Goal: Task Accomplishment & Management: Use online tool/utility

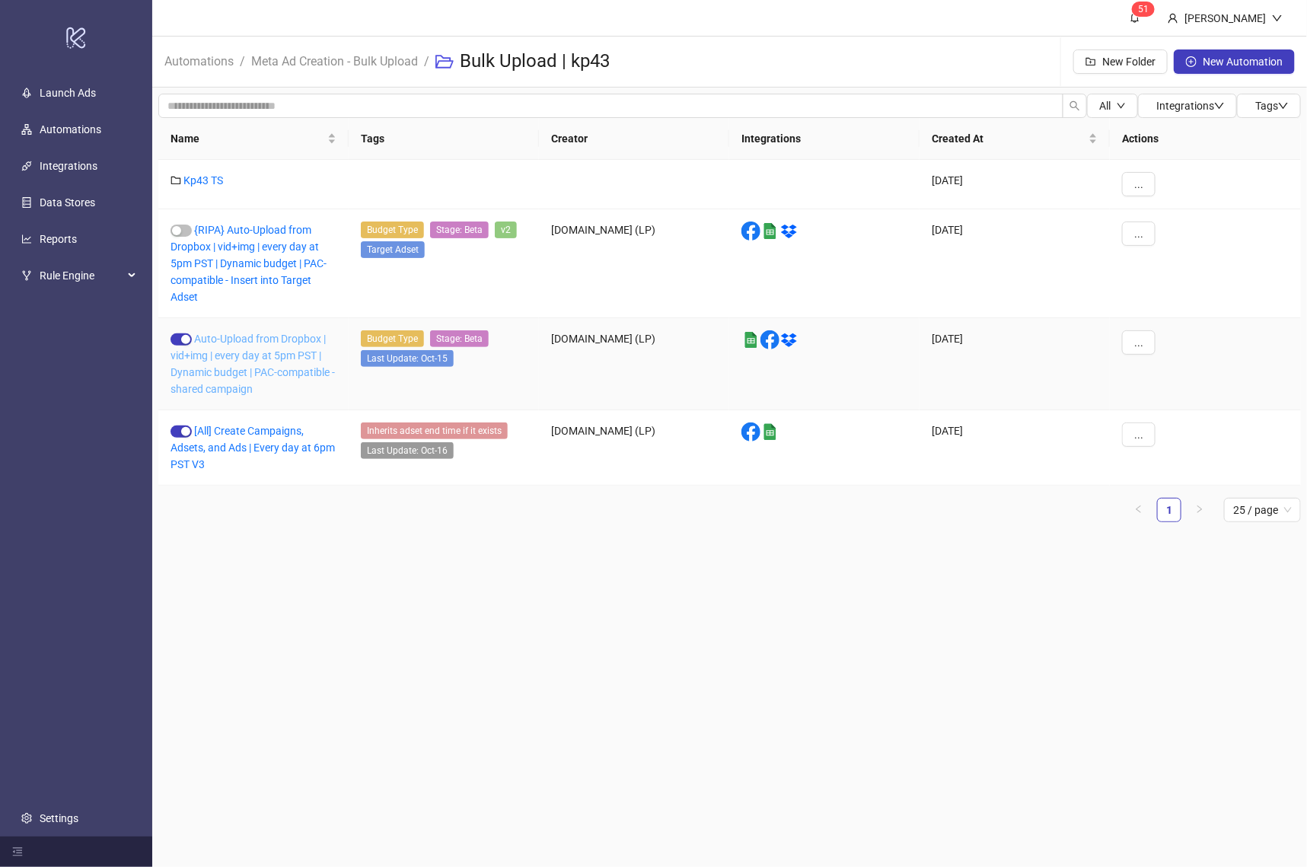
click at [255, 358] on link "Auto-Upload from Dropbox | vid+img | every day at 5pm PST | Dynamic budget | PA…" at bounding box center [252, 364] width 164 height 62
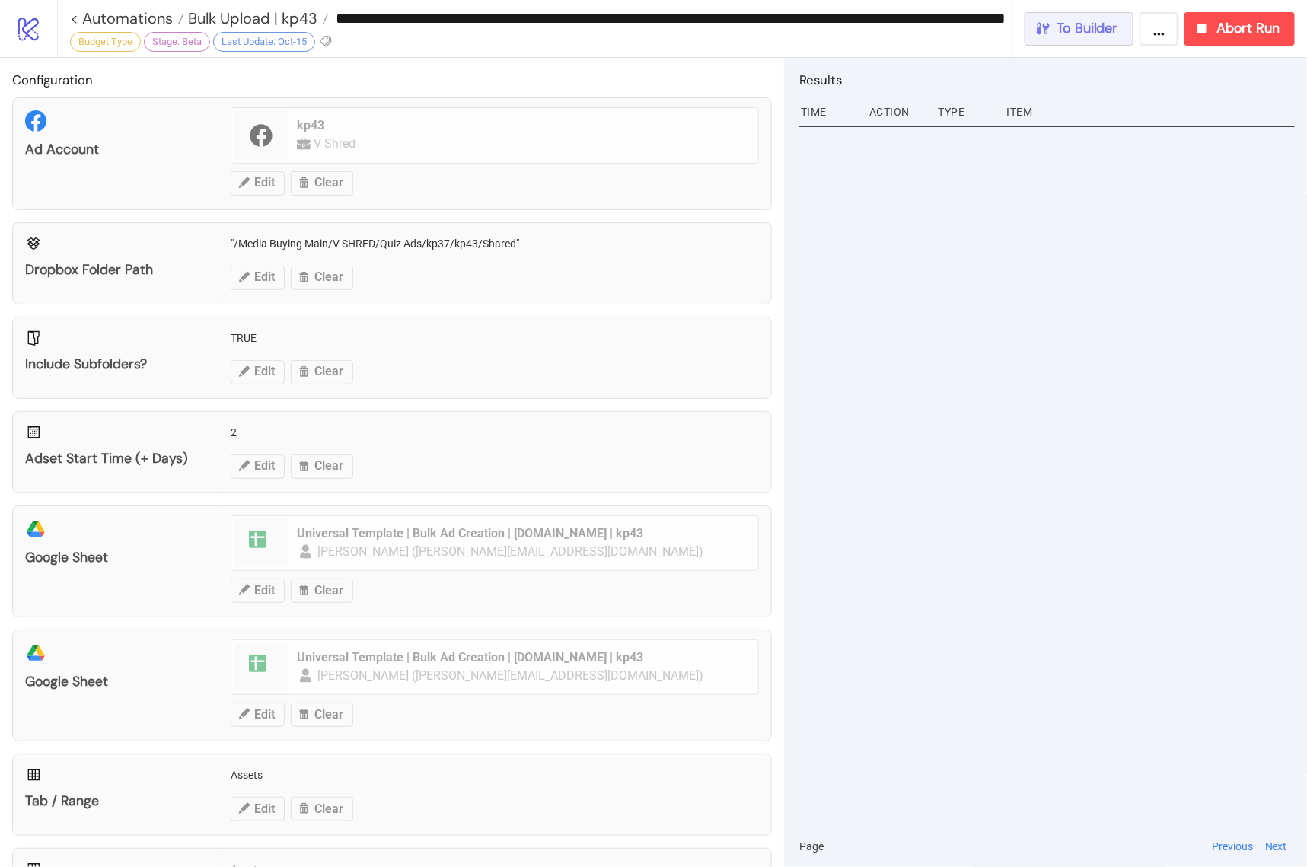
click at [1075, 28] on span "To Builder" at bounding box center [1087, 29] width 61 height 18
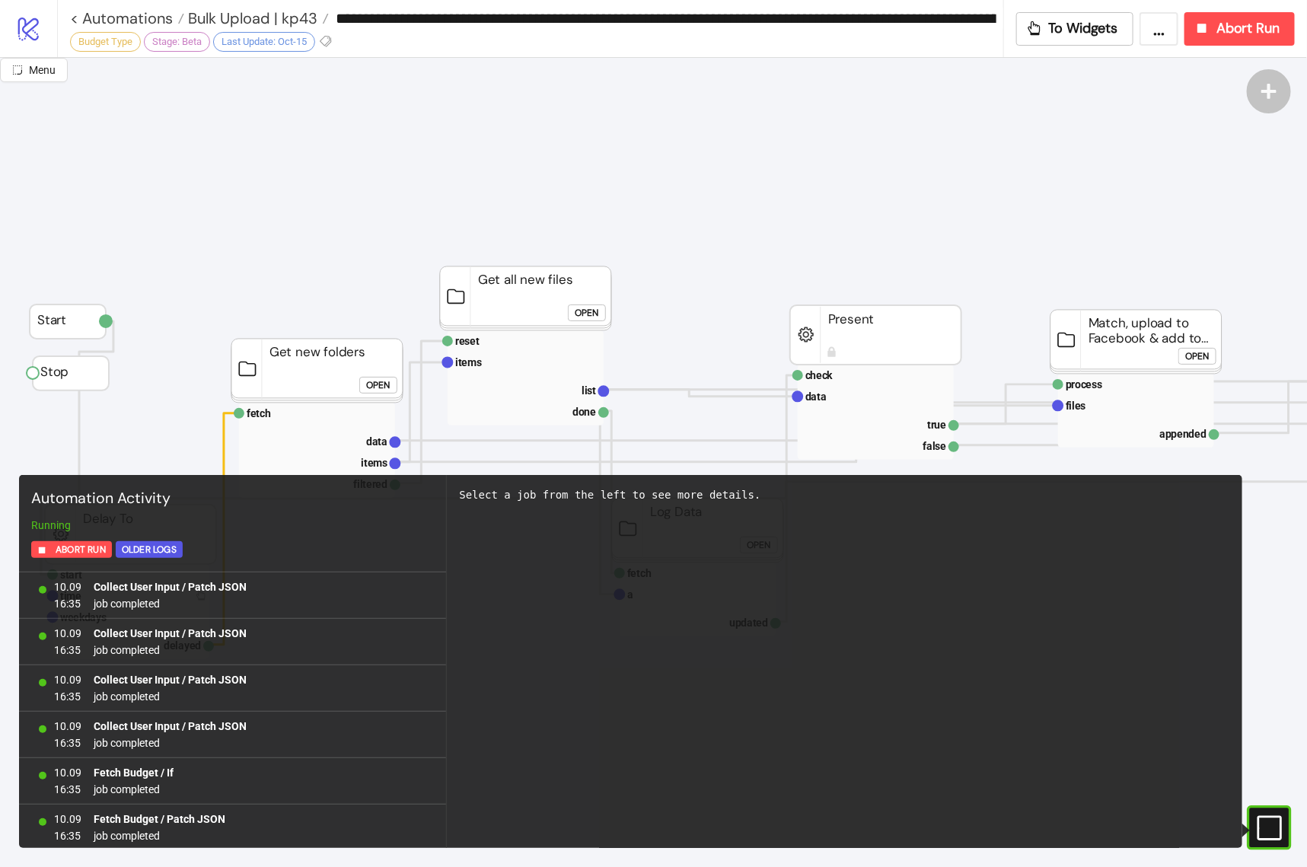
scroll to position [1292, 0]
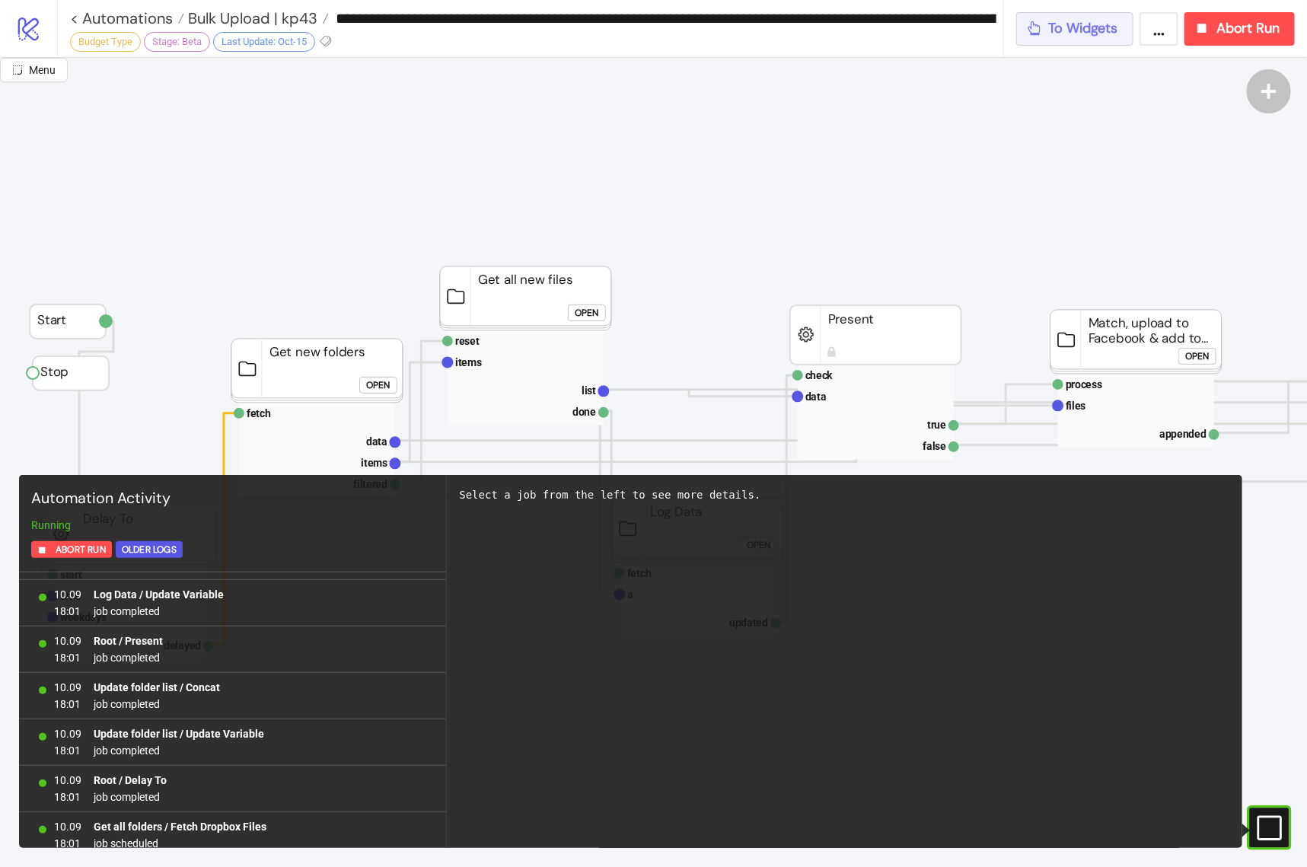
click at [1104, 35] on span "To Widgets" at bounding box center [1083, 29] width 69 height 18
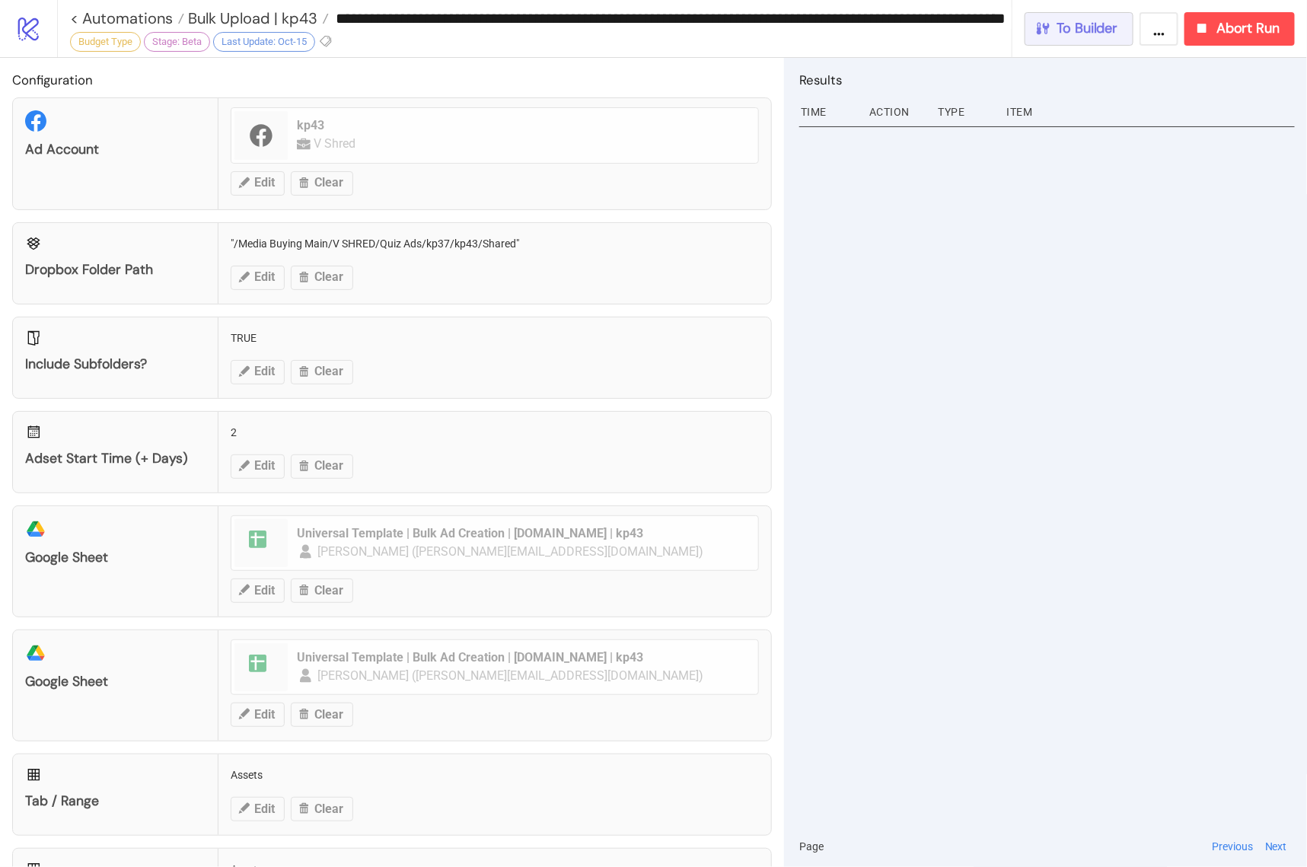
click at [1104, 35] on span "To Builder" at bounding box center [1087, 29] width 61 height 18
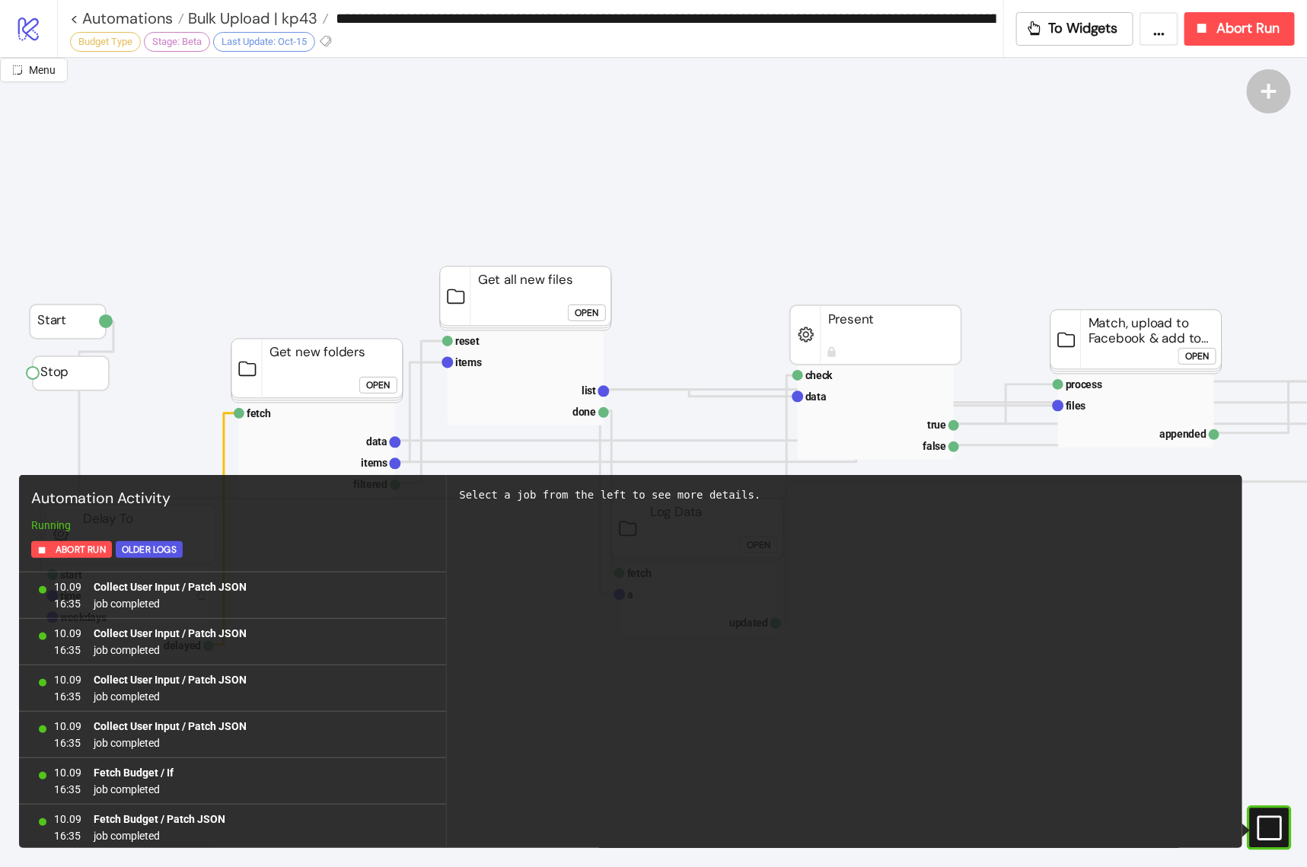
scroll to position [1292, 0]
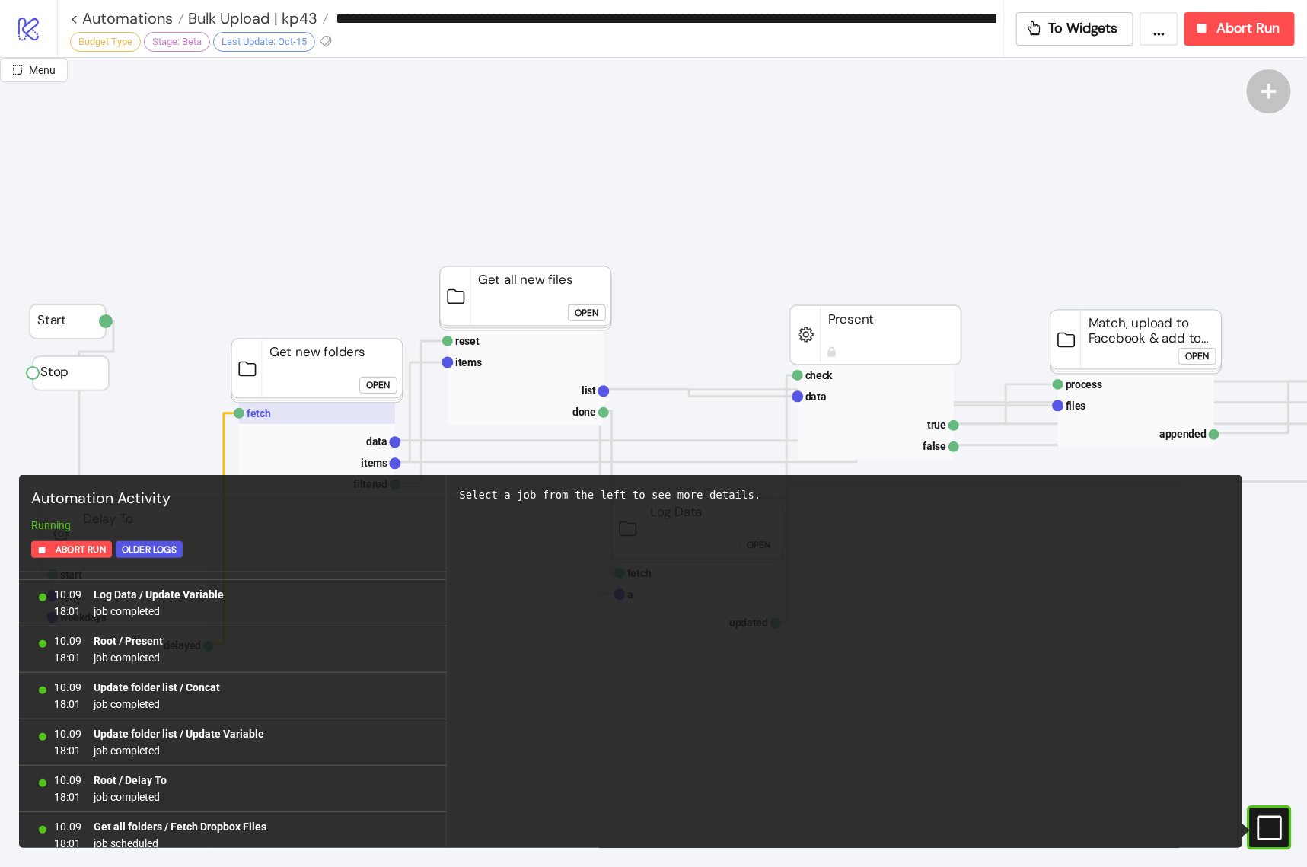
click at [247, 412] on text "fetch" at bounding box center [259, 413] width 24 height 12
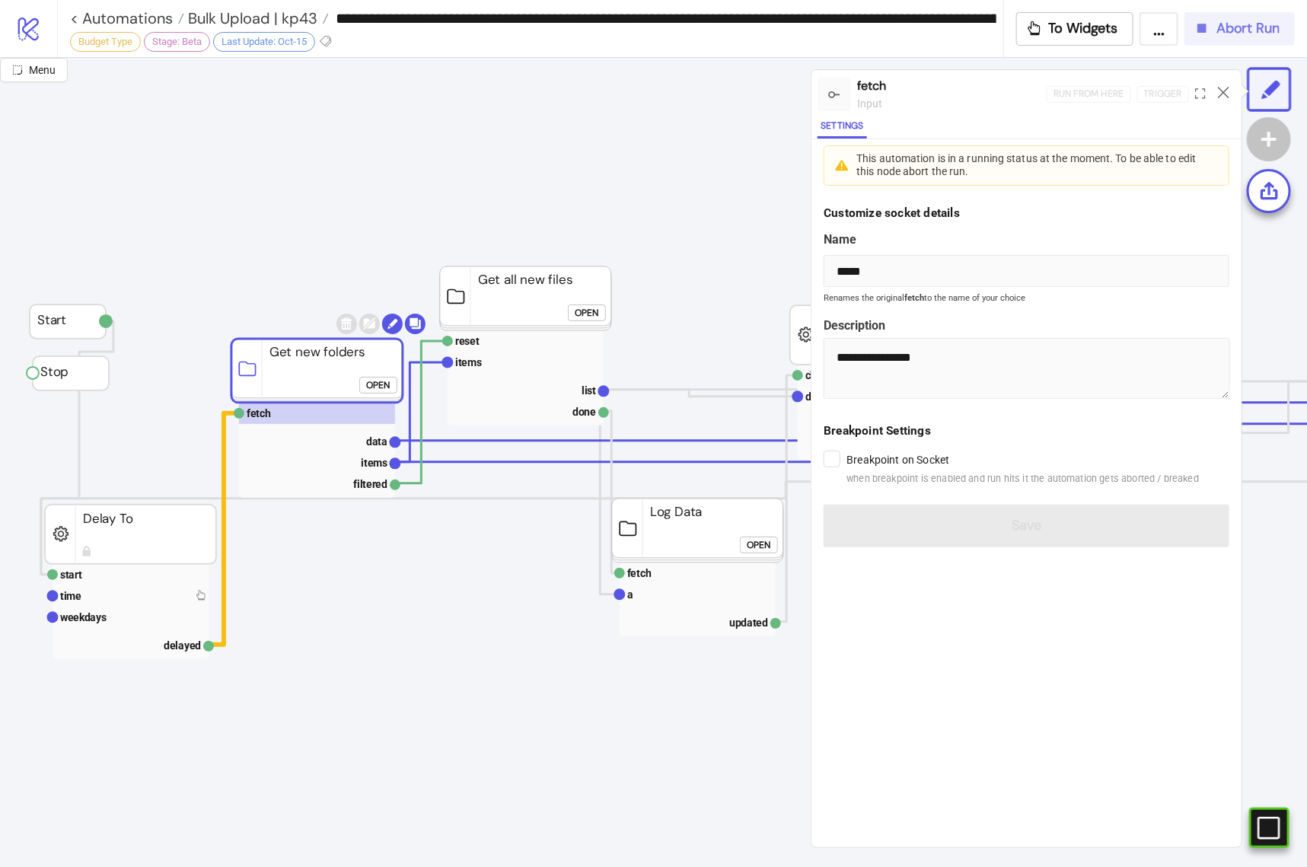
click at [1232, 37] on button "Abort Run" at bounding box center [1239, 28] width 110 height 33
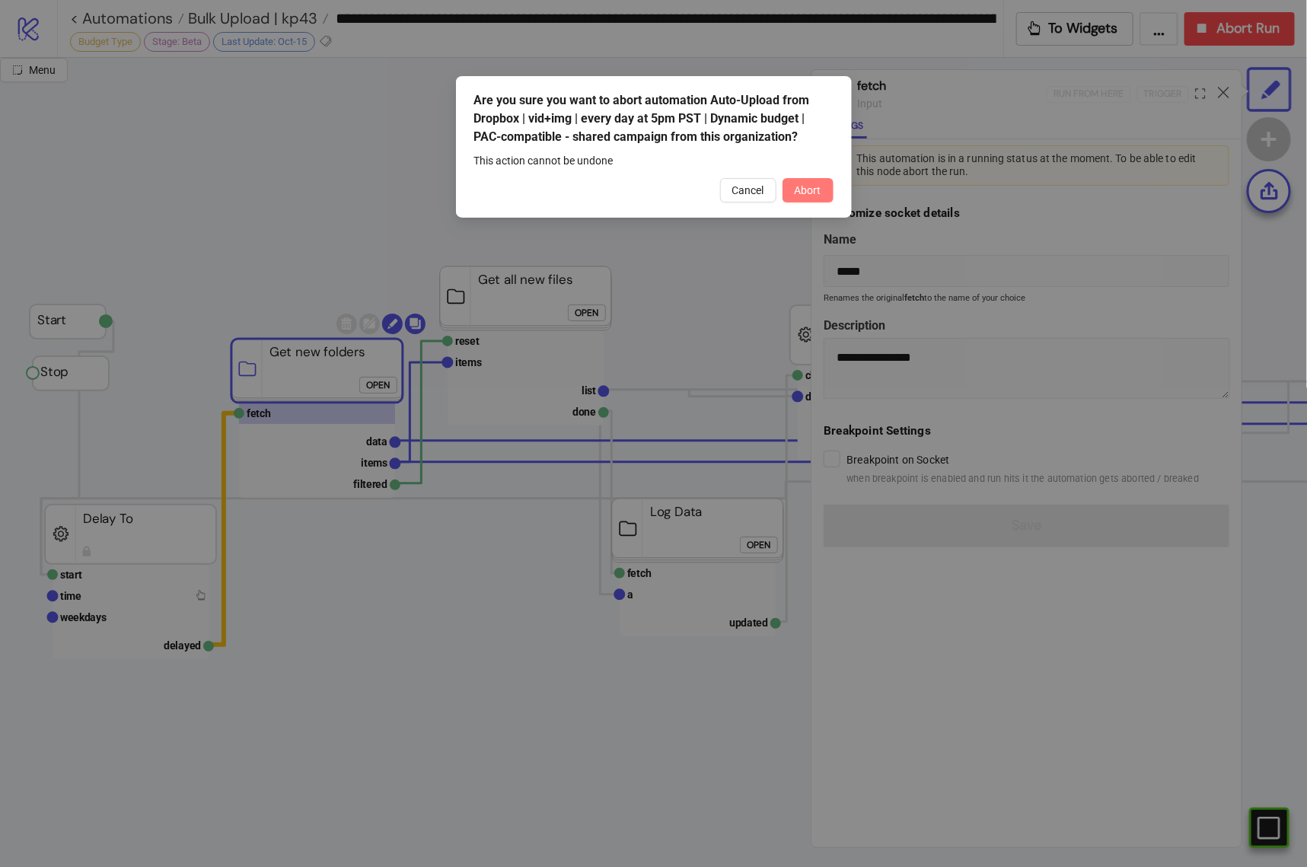
click at [805, 198] on button "Abort" at bounding box center [807, 190] width 51 height 24
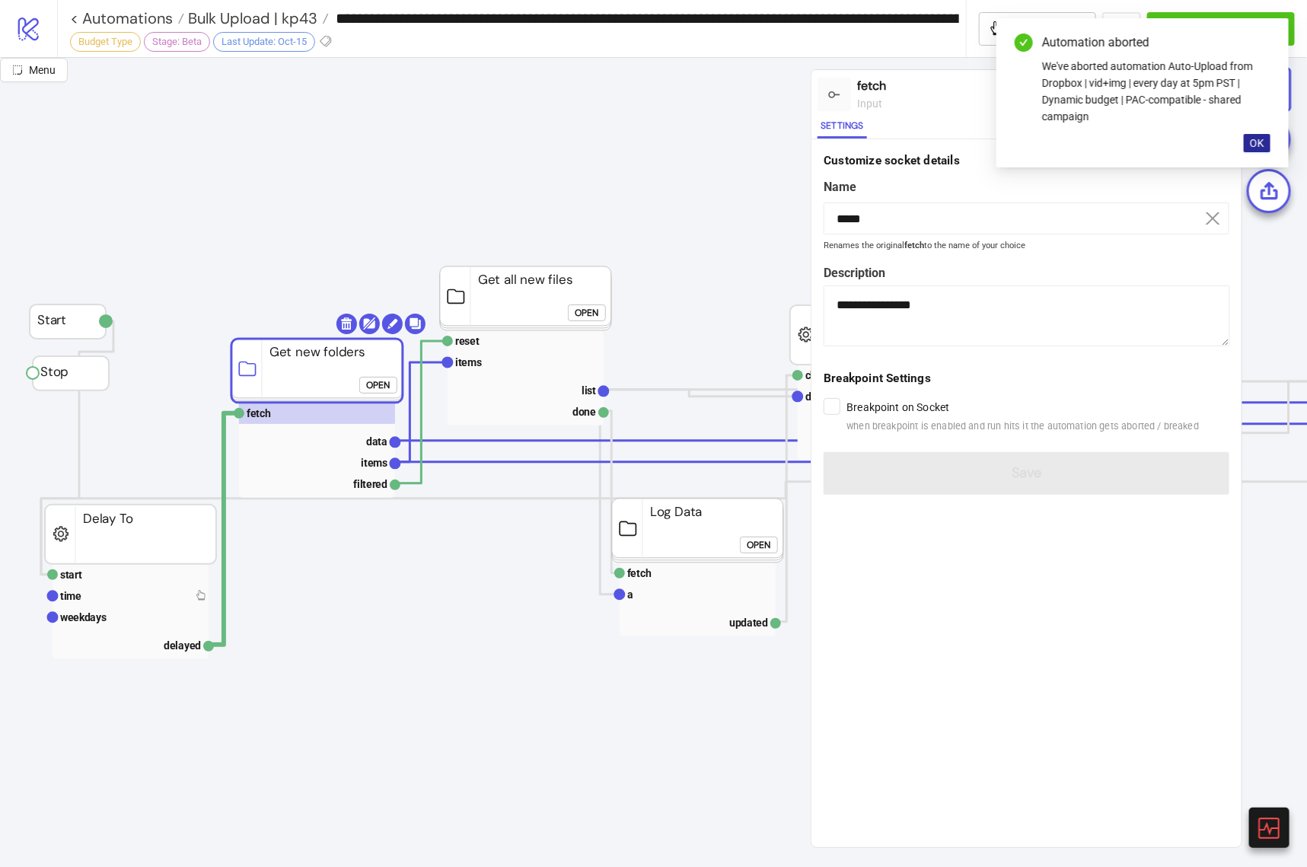
click at [1260, 142] on span "OK" at bounding box center [1257, 143] width 14 height 12
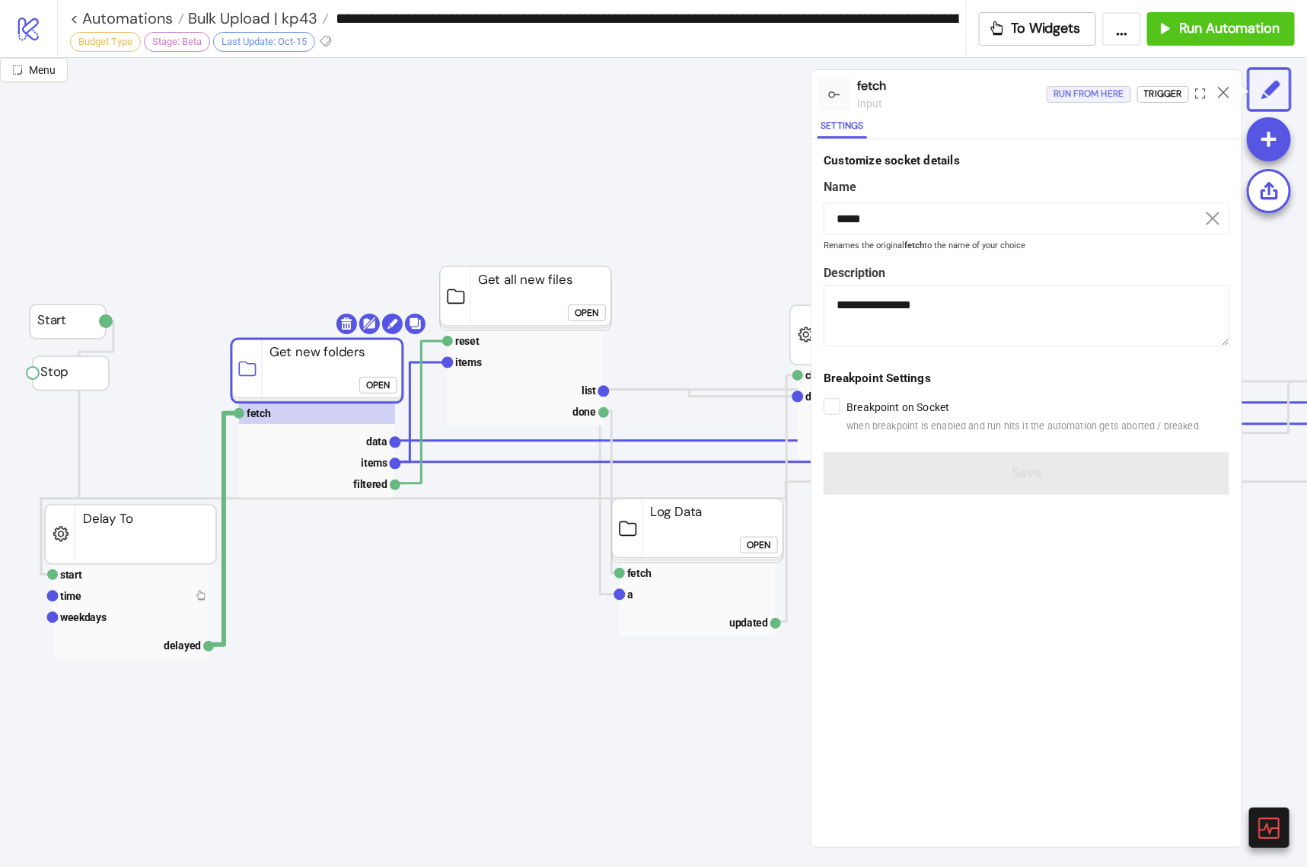
click at [1058, 94] on div "Run from here" at bounding box center [1088, 94] width 71 height 18
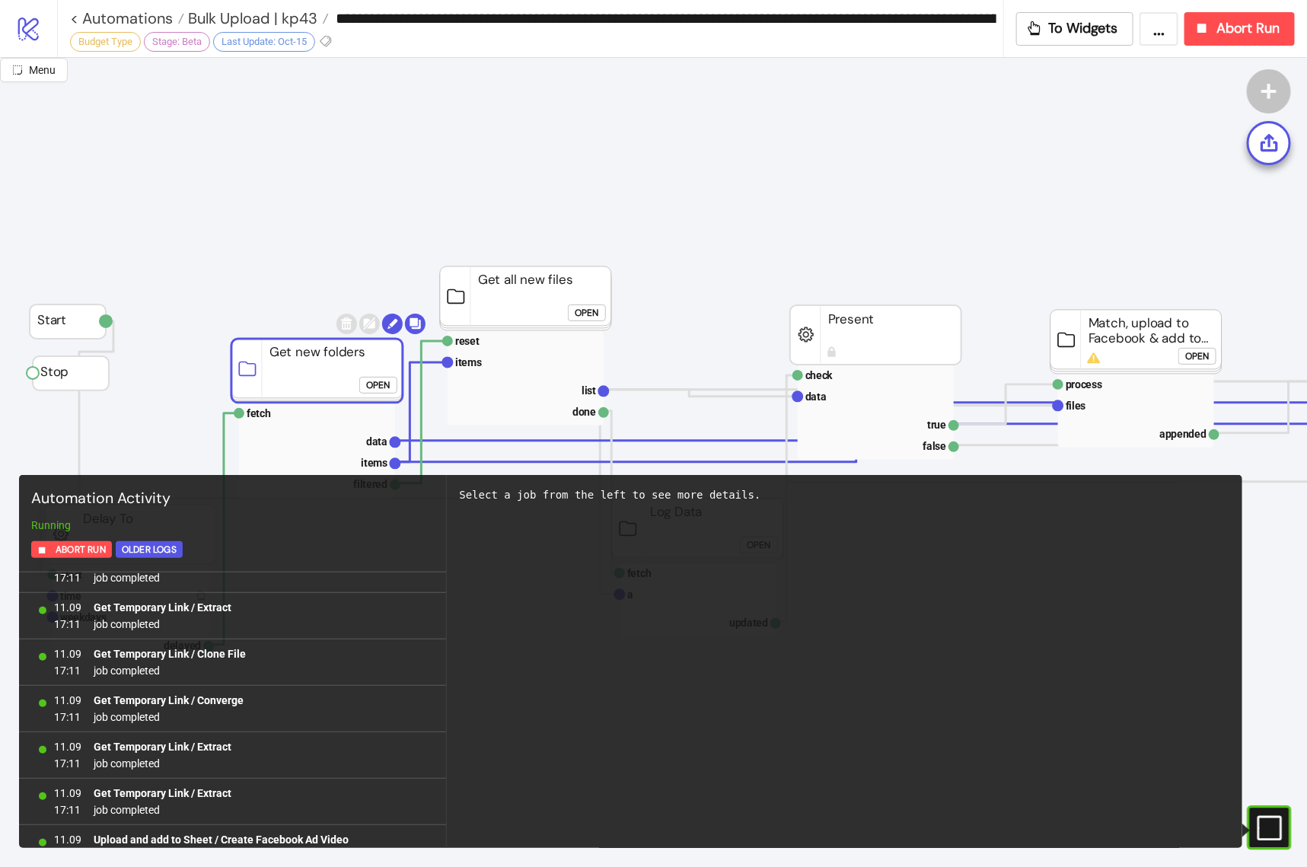
scroll to position [14396, 0]
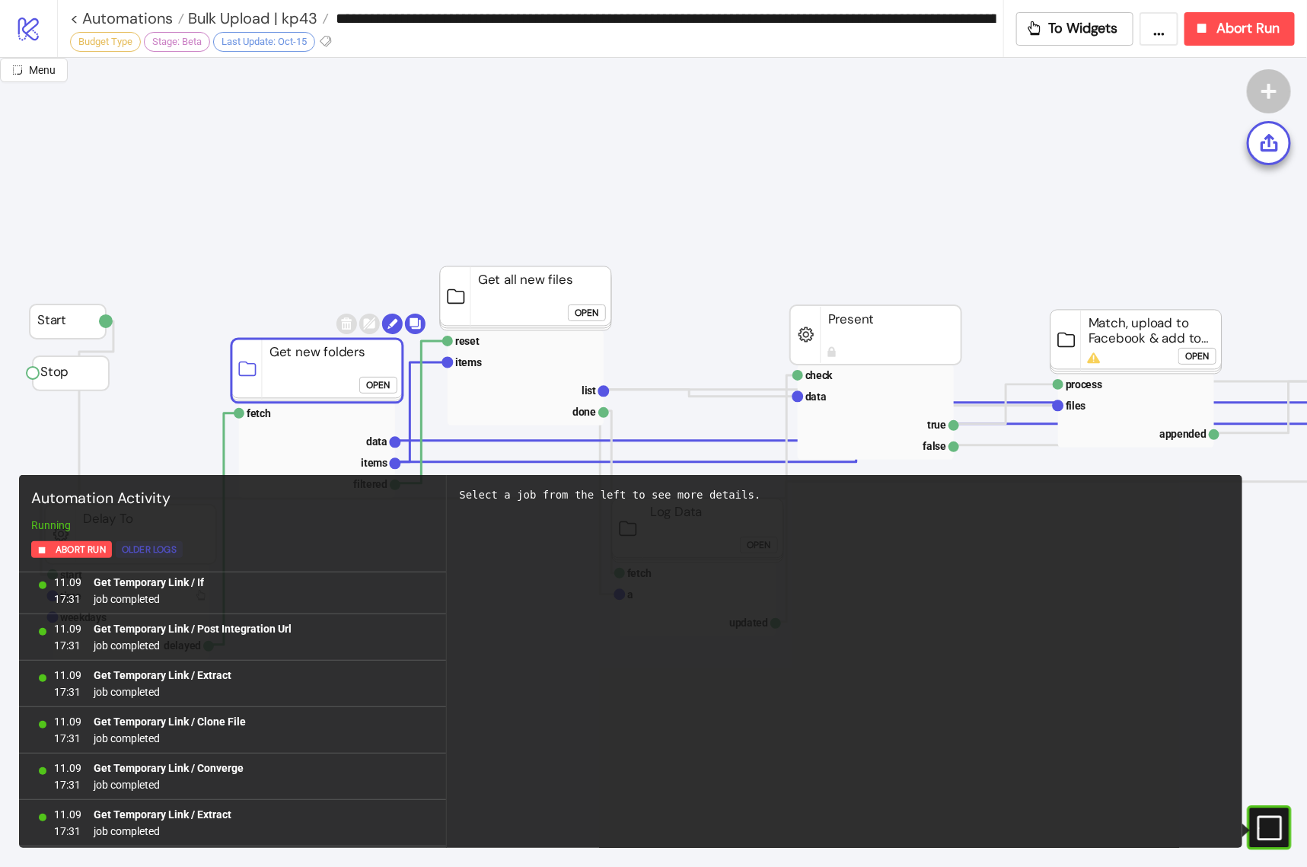
click at [138, 552] on div "Older Logs" at bounding box center [149, 550] width 55 height 18
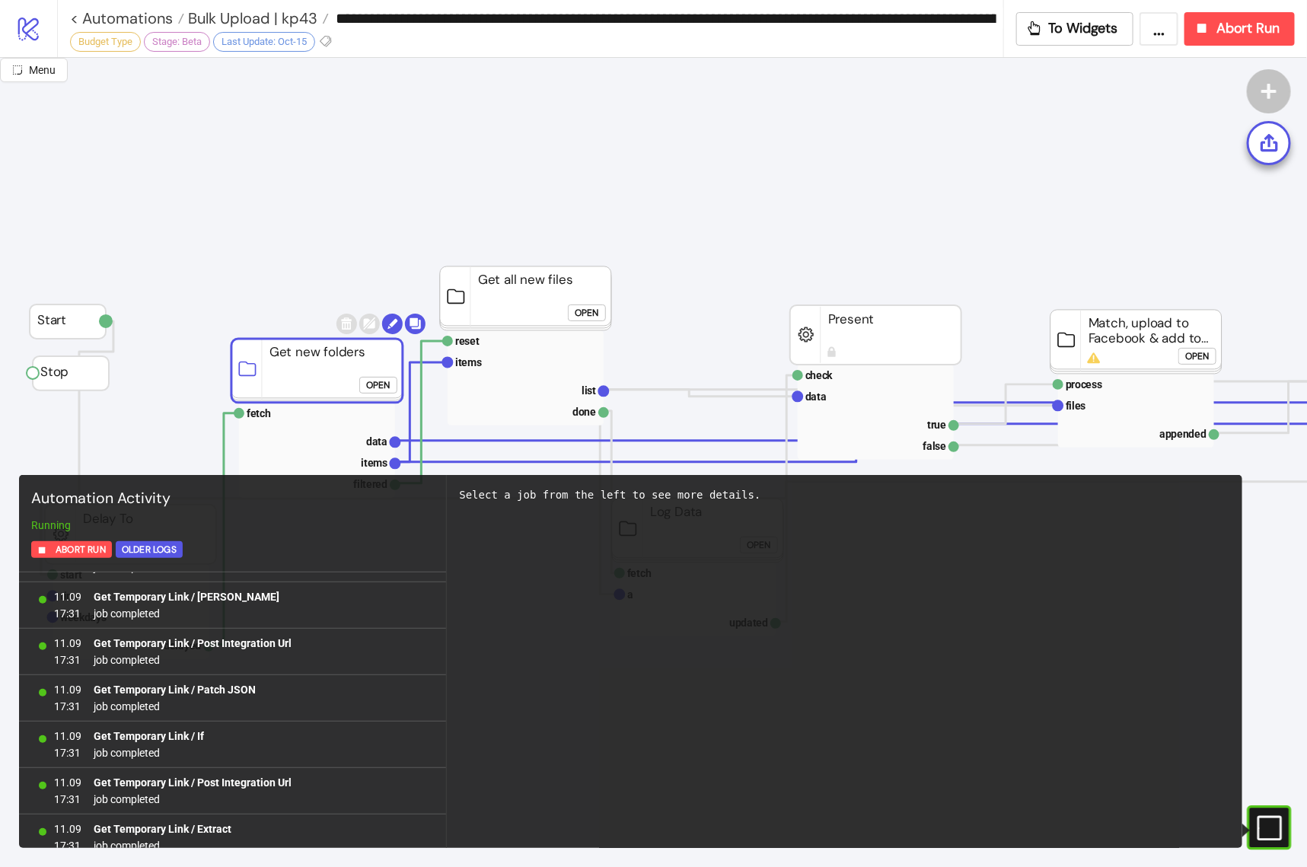
scroll to position [1292, 0]
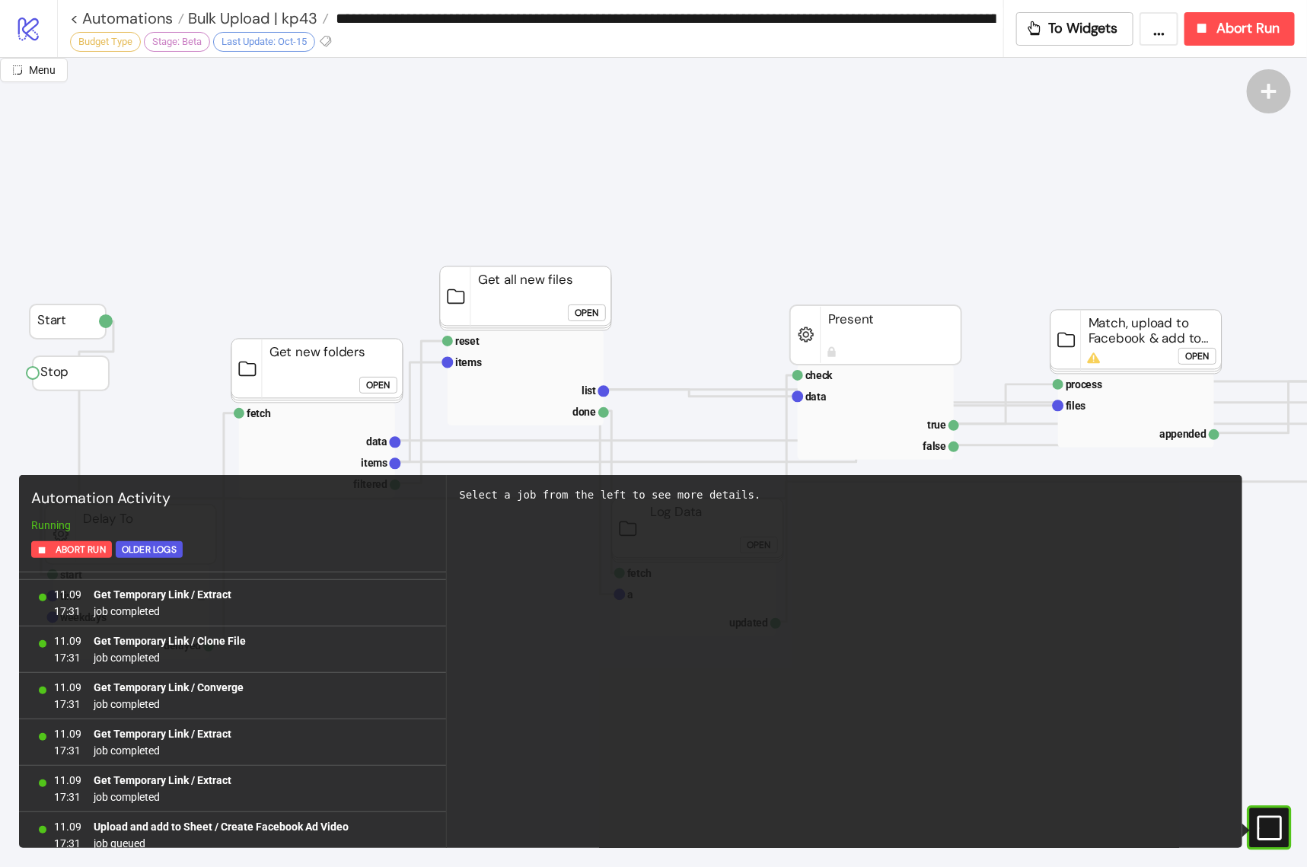
click at [391, 384] on button "Open" at bounding box center [378, 385] width 38 height 17
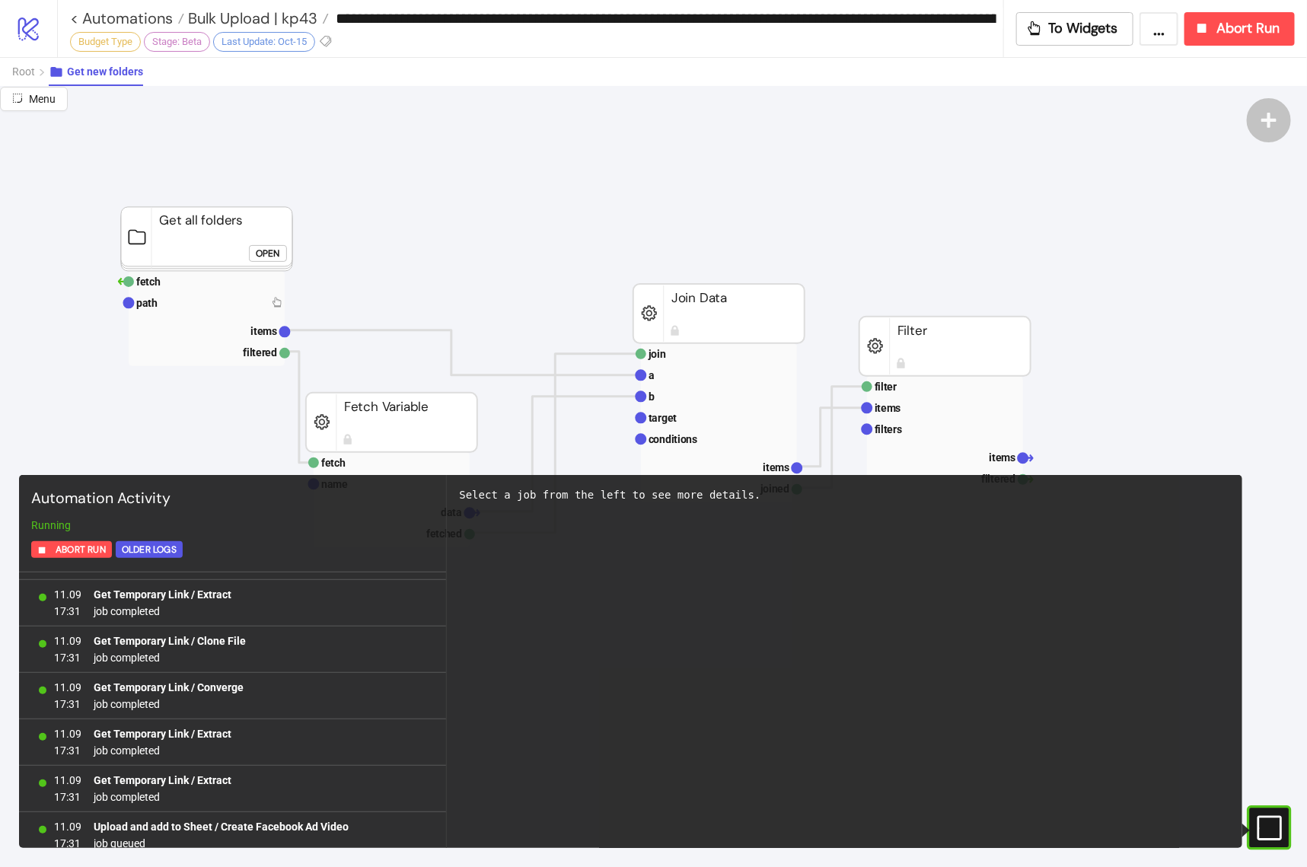
scroll to position [245, 0]
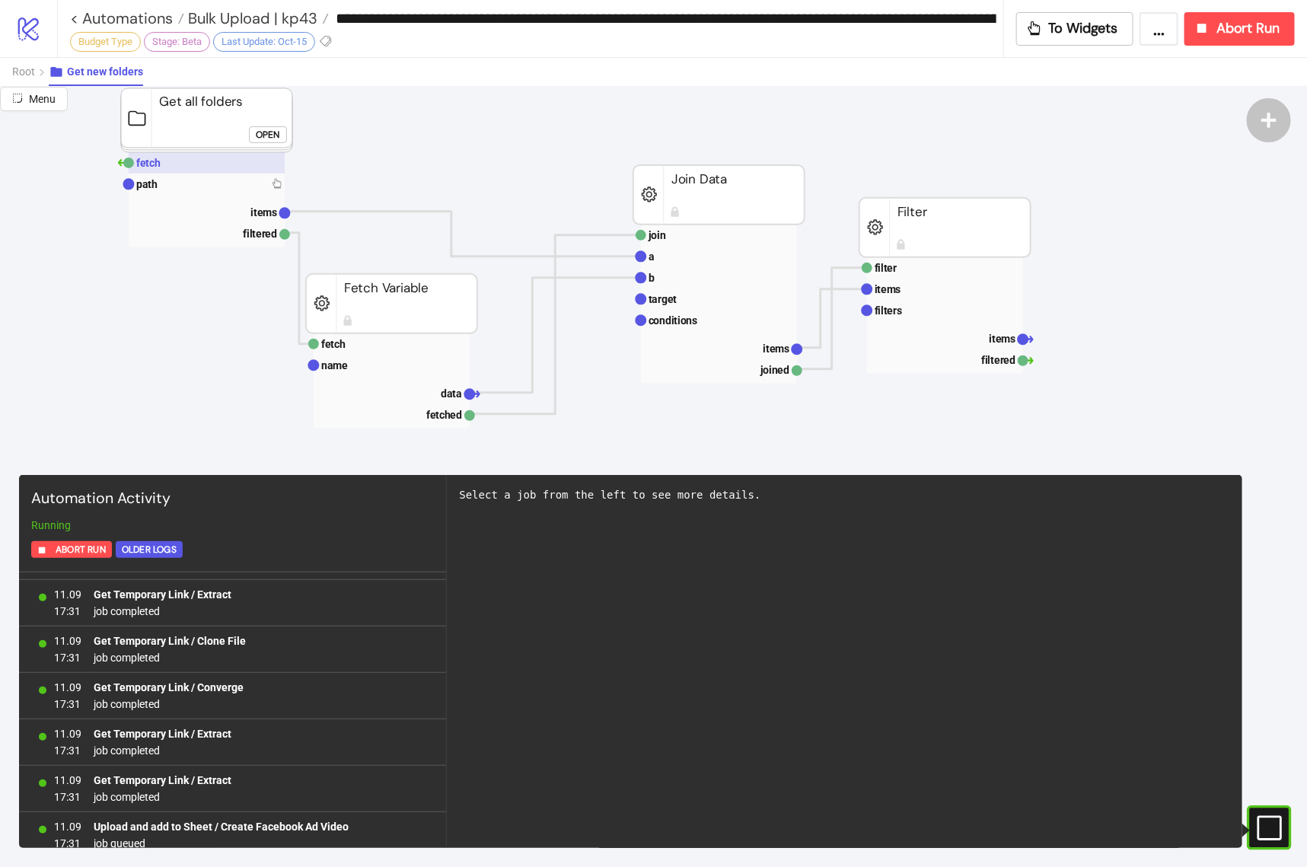
click at [154, 161] on text "fetch" at bounding box center [148, 163] width 24 height 12
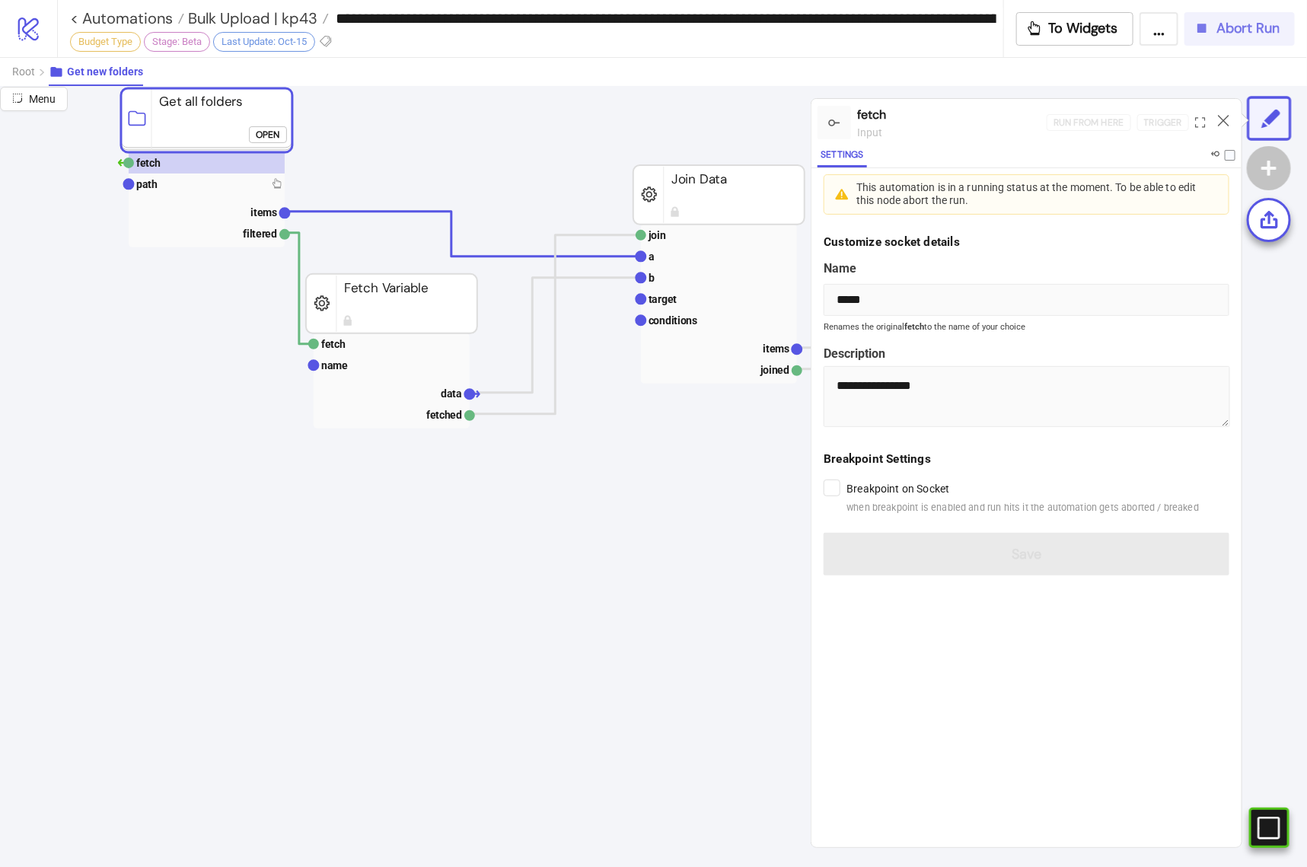
click at [1248, 30] on span "Abort Run" at bounding box center [1247, 29] width 63 height 18
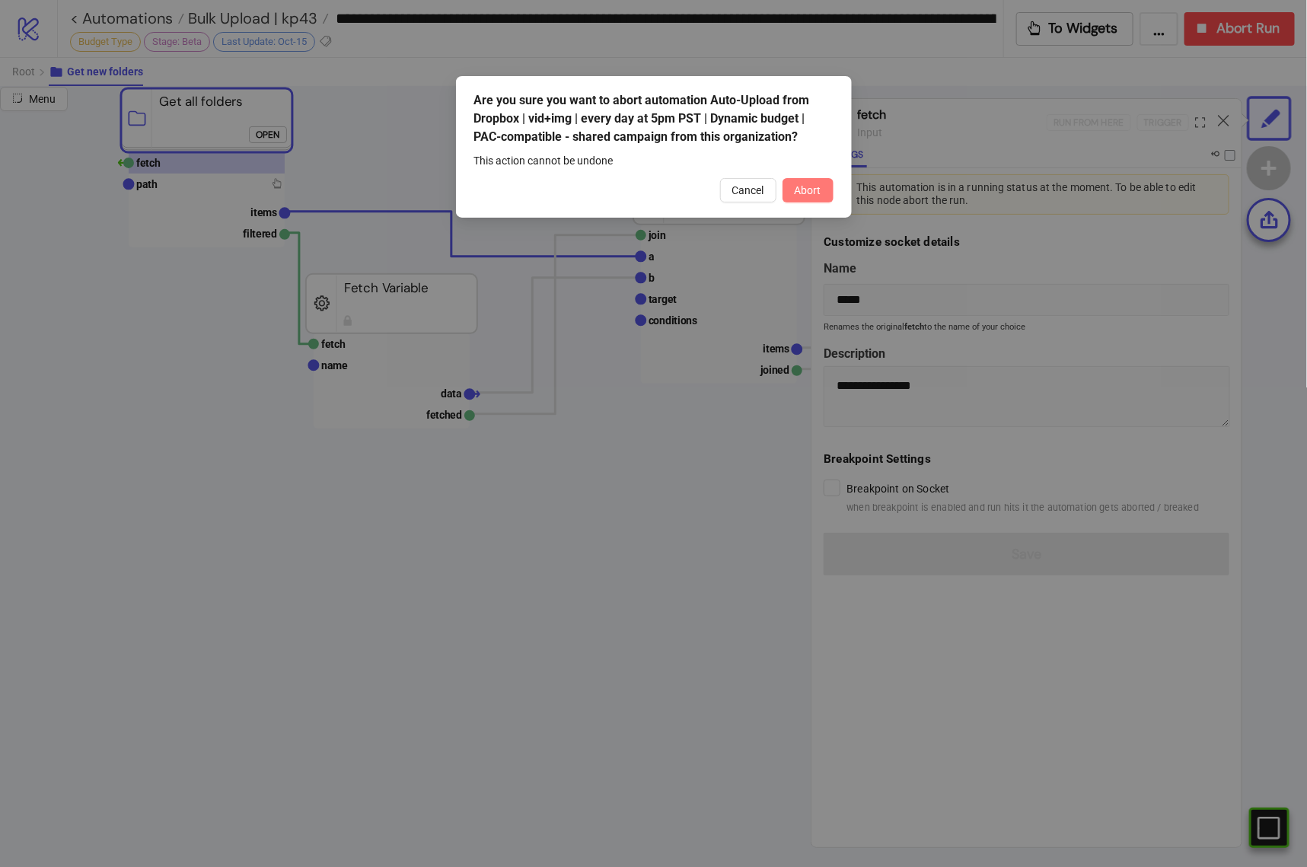
click at [819, 186] on span "Abort" at bounding box center [808, 190] width 27 height 12
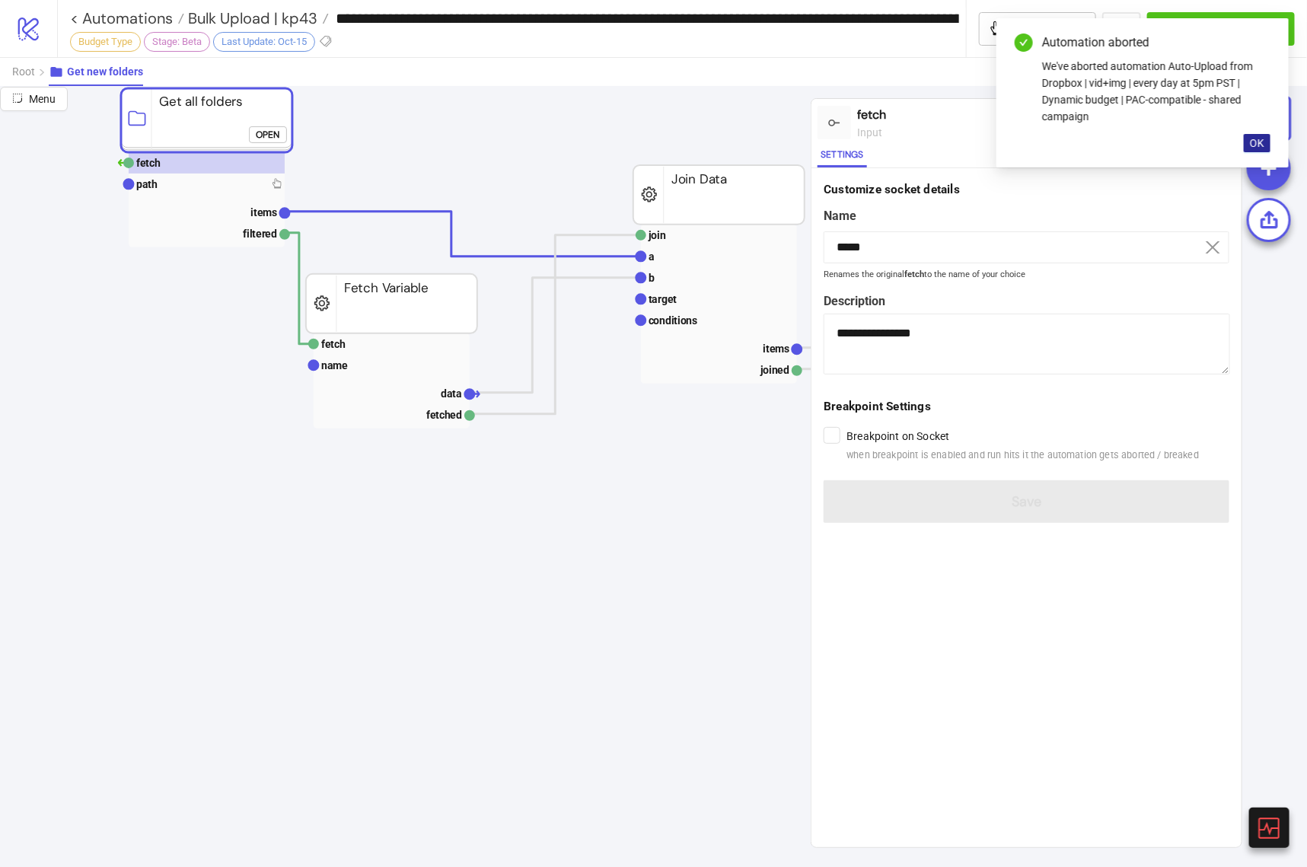
click at [1251, 143] on span "OK" at bounding box center [1257, 143] width 14 height 12
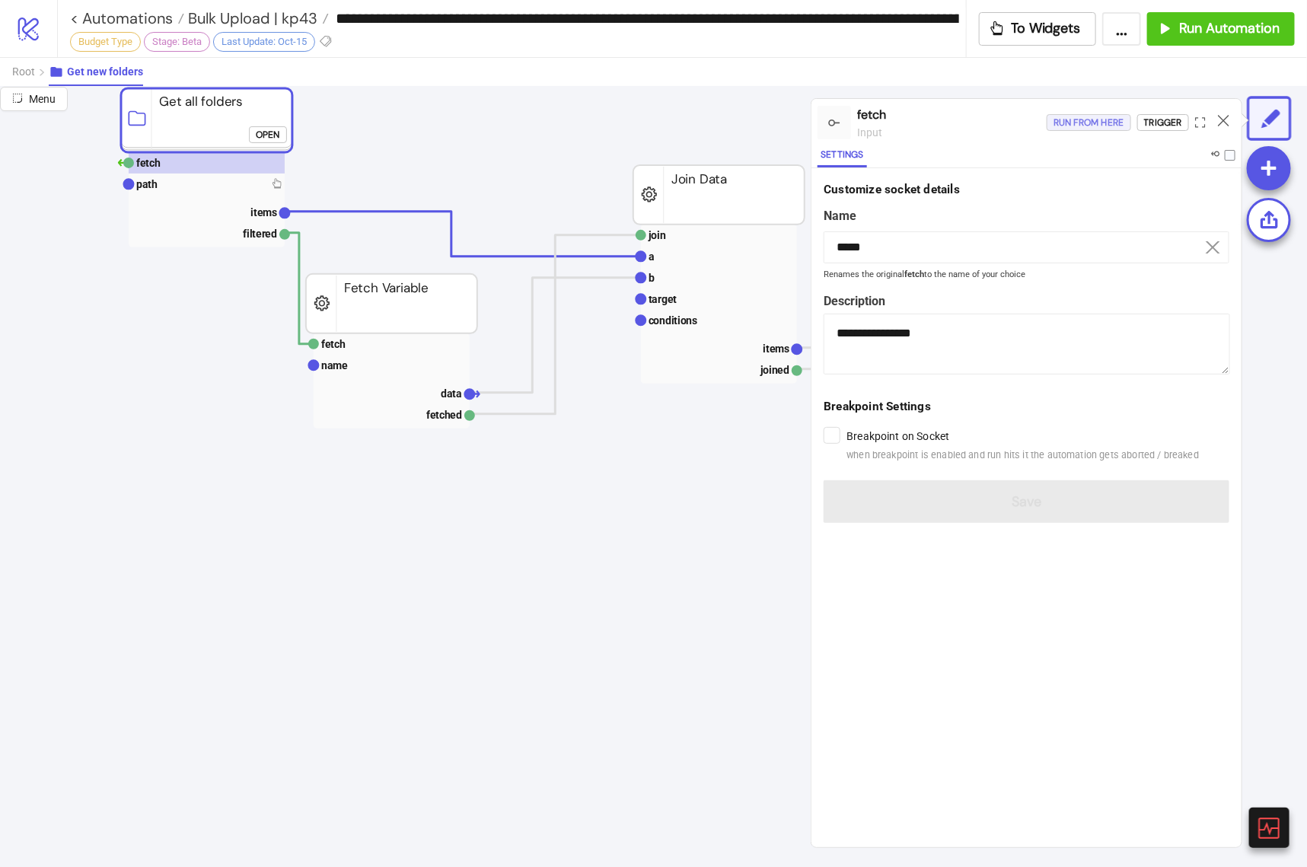
click at [1082, 118] on div "Run from here" at bounding box center [1088, 123] width 71 height 18
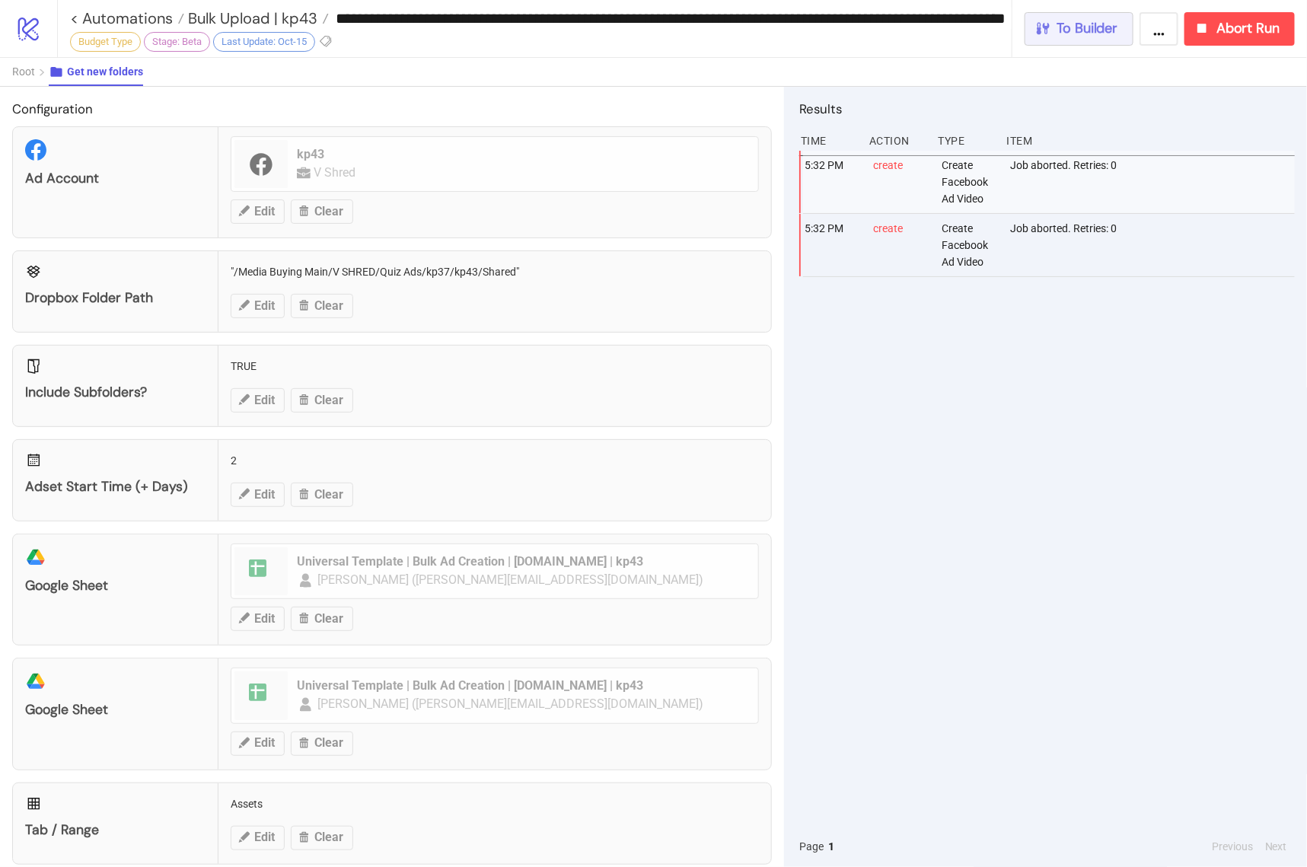
click at [1053, 36] on div "To Builder" at bounding box center [1076, 29] width 84 height 18
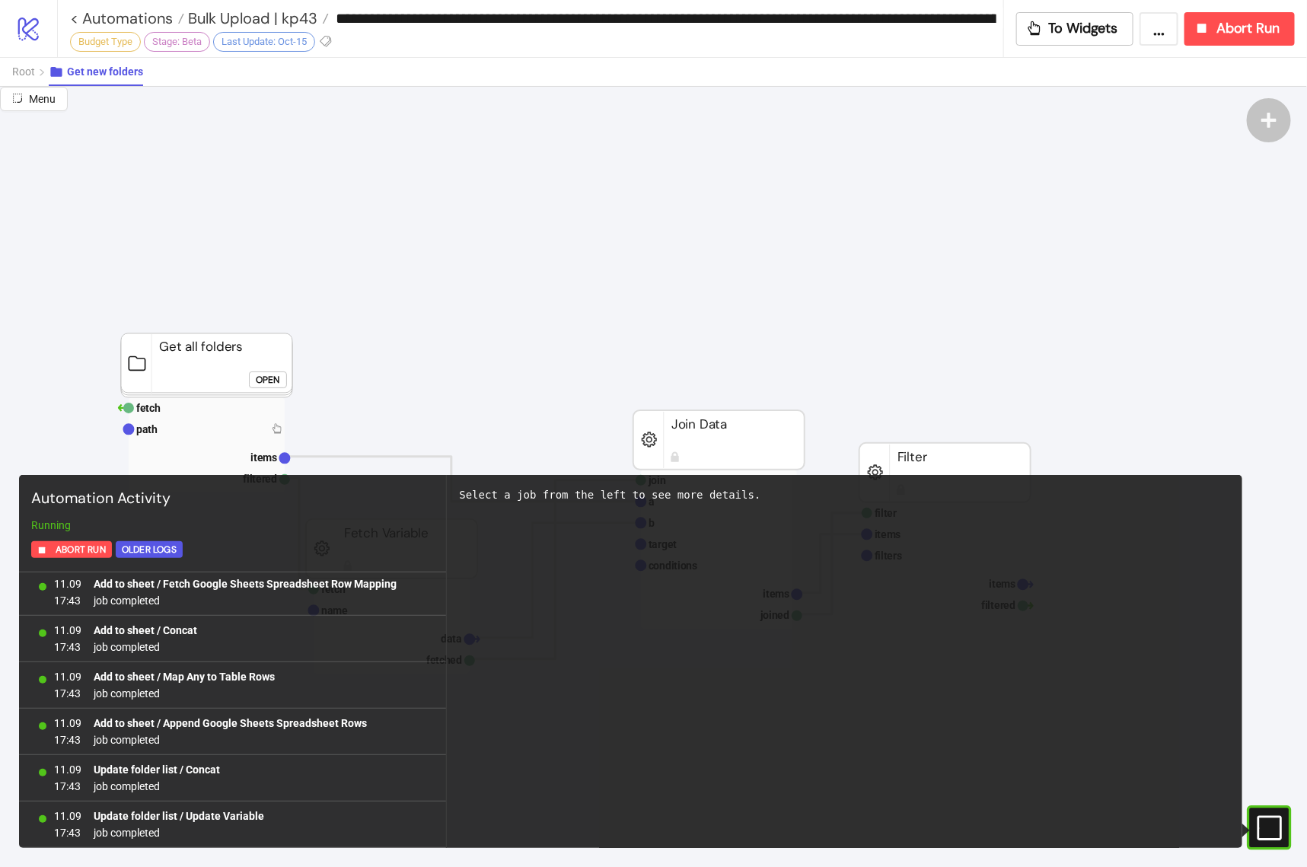
scroll to position [7152, 0]
